Goal: Transaction & Acquisition: Purchase product/service

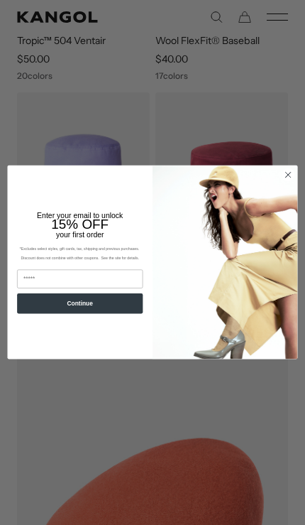
click at [298, 205] on img "POPUP Form" at bounding box center [226, 263] width 146 height 194
click at [296, 204] on img "POPUP Form" at bounding box center [226, 263] width 146 height 194
click at [288, 178] on icon "Close dialog" at bounding box center [288, 175] width 5 height 5
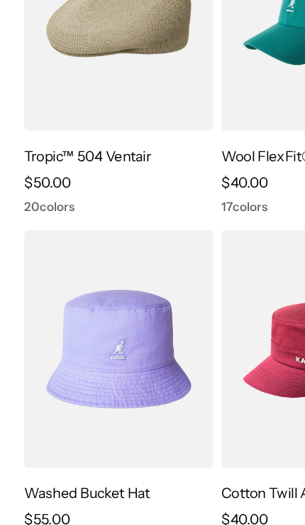
scroll to position [152, 0]
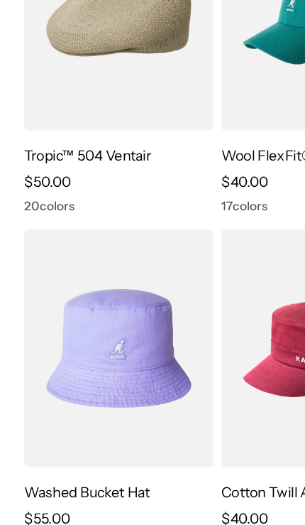
click at [0, 0] on img at bounding box center [0, 0] width 0 height 0
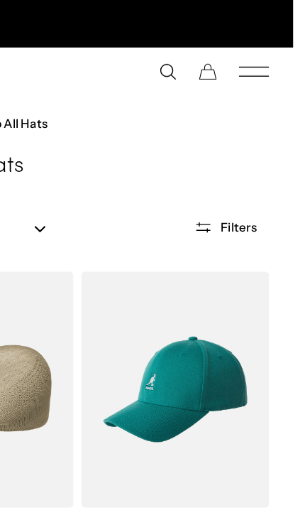
scroll to position [0, 271]
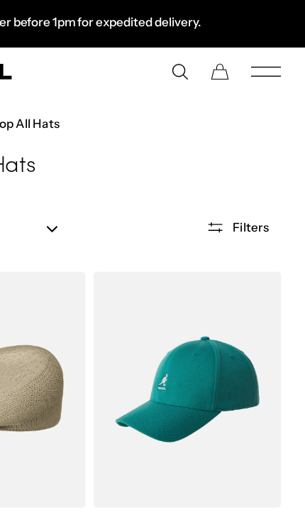
click at [267, 45] on icon "Mobile Menu" at bounding box center [277, 51] width 21 height 13
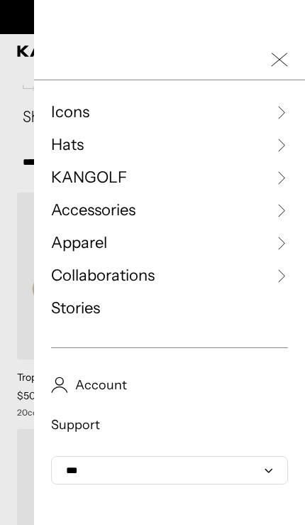
click at [278, 57] on icon "Close Mobile Nav" at bounding box center [279, 59] width 17 height 17
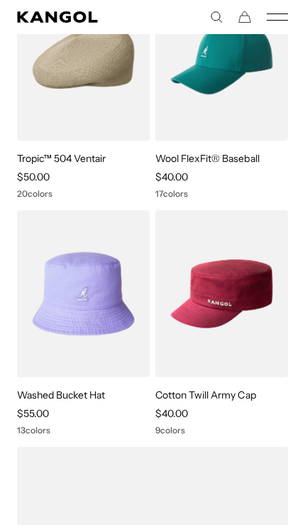
scroll to position [0, 0]
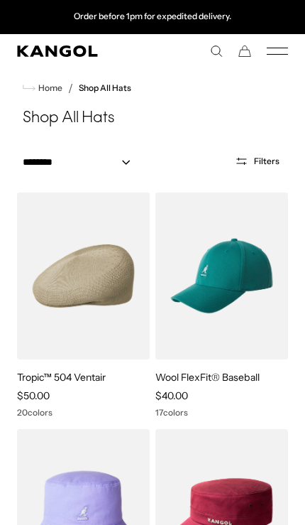
click at [278, 54] on rect "Mobile Menu" at bounding box center [277, 54] width 21 height 1
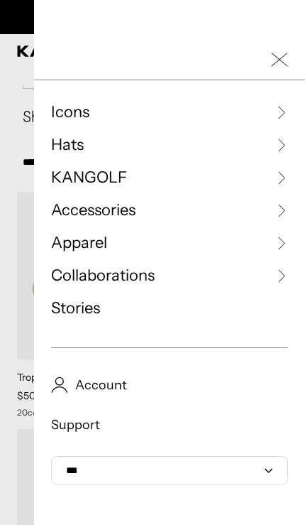
click at [110, 236] on link "Apparel" at bounding box center [169, 242] width 237 height 21
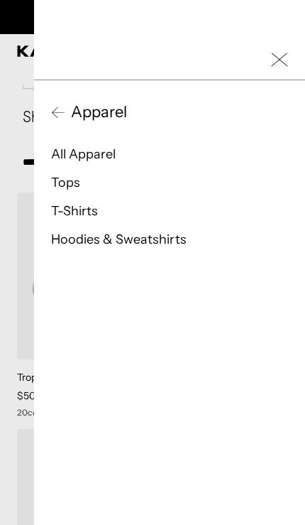
scroll to position [0, 271]
click at [102, 158] on link "All Apparel" at bounding box center [83, 154] width 65 height 16
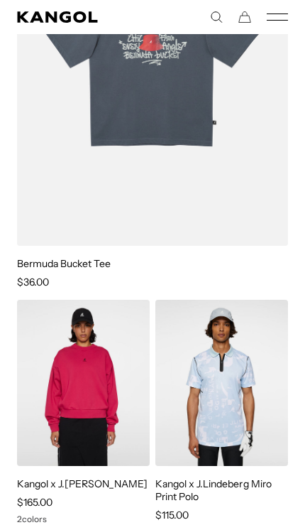
scroll to position [1661, 0]
